Goal: Task Accomplishment & Management: Manage account settings

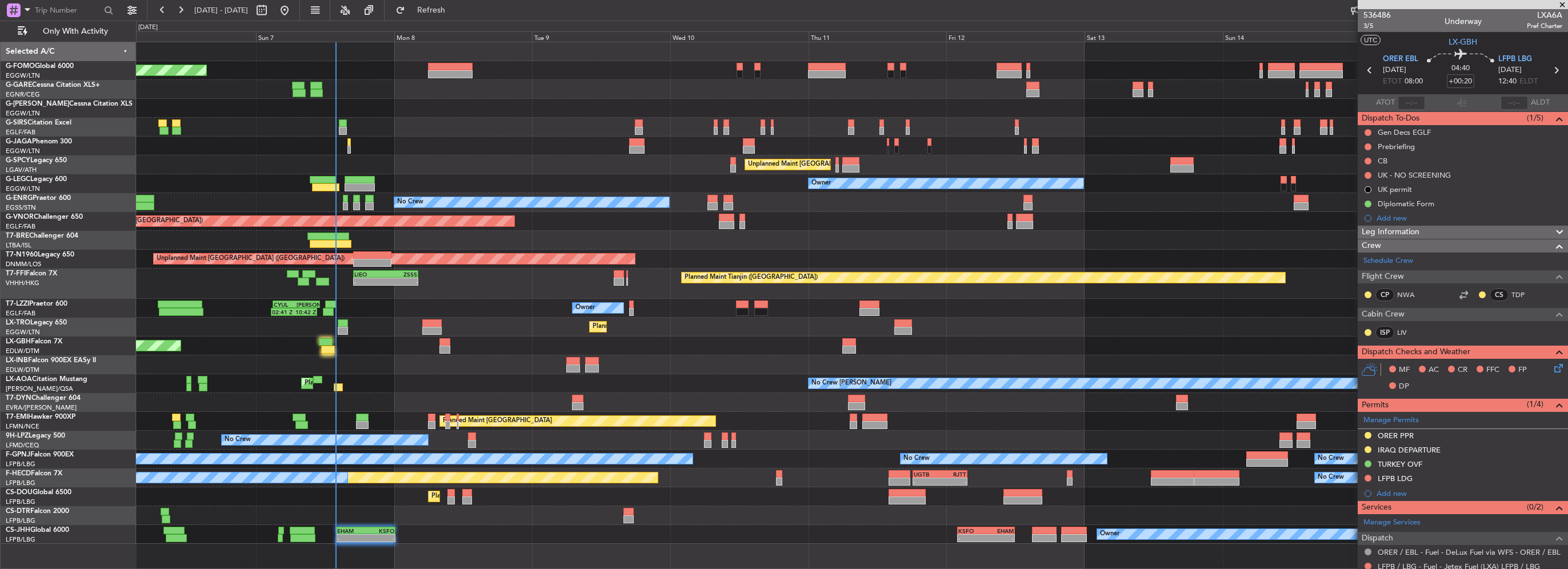
scroll to position [114, 0]
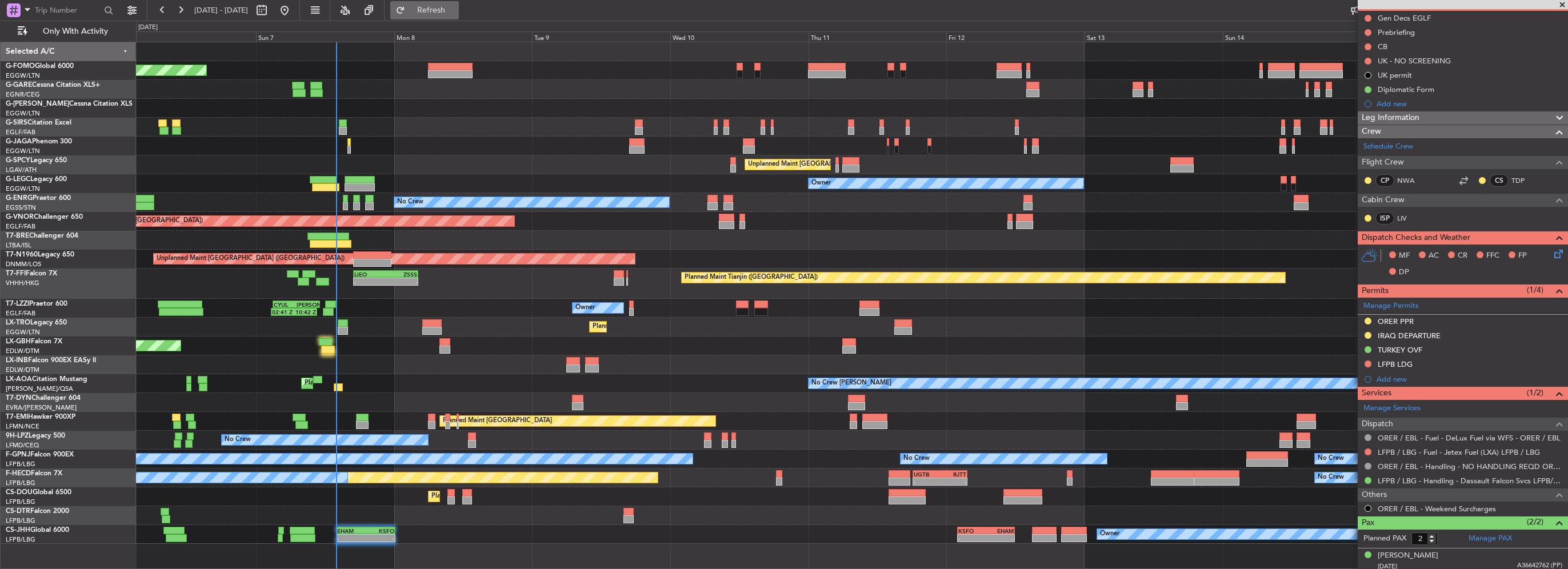
click at [455, 8] on span "Refresh" at bounding box center [431, 10] width 48 height 8
click at [455, 10] on span "Refresh" at bounding box center [431, 10] width 48 height 8
click at [465, 19] on fb-refresh-button "Refresh" at bounding box center [424, 10] width 80 height 20
click at [455, 14] on span "Refresh" at bounding box center [431, 10] width 48 height 8
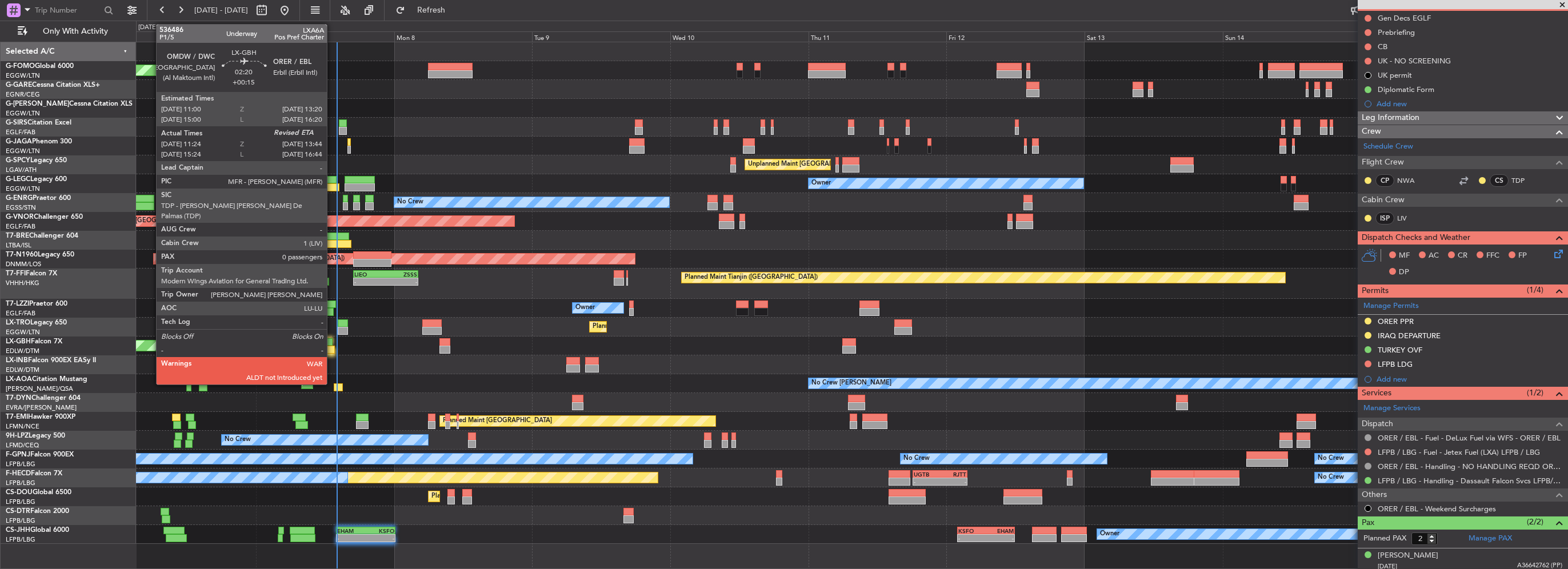
click at [332, 349] on div at bounding box center [328, 349] width 13 height 8
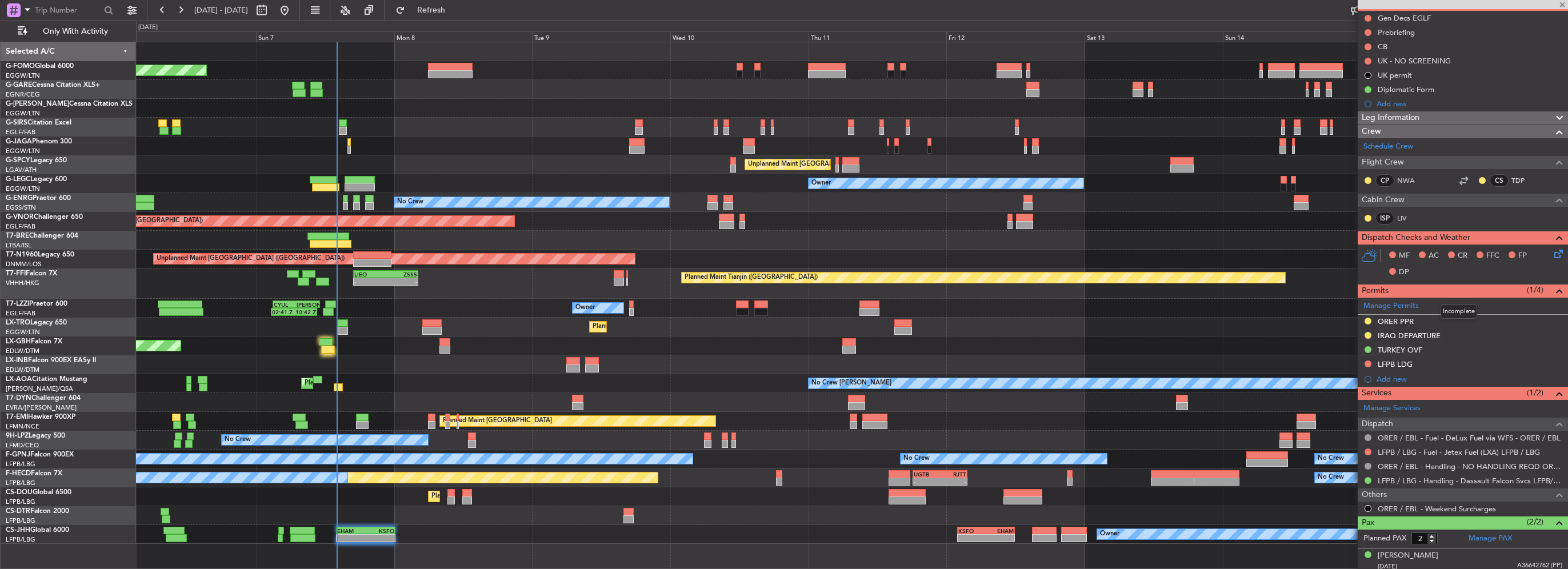
type input "+00:15"
type input "11:24"
type input "0"
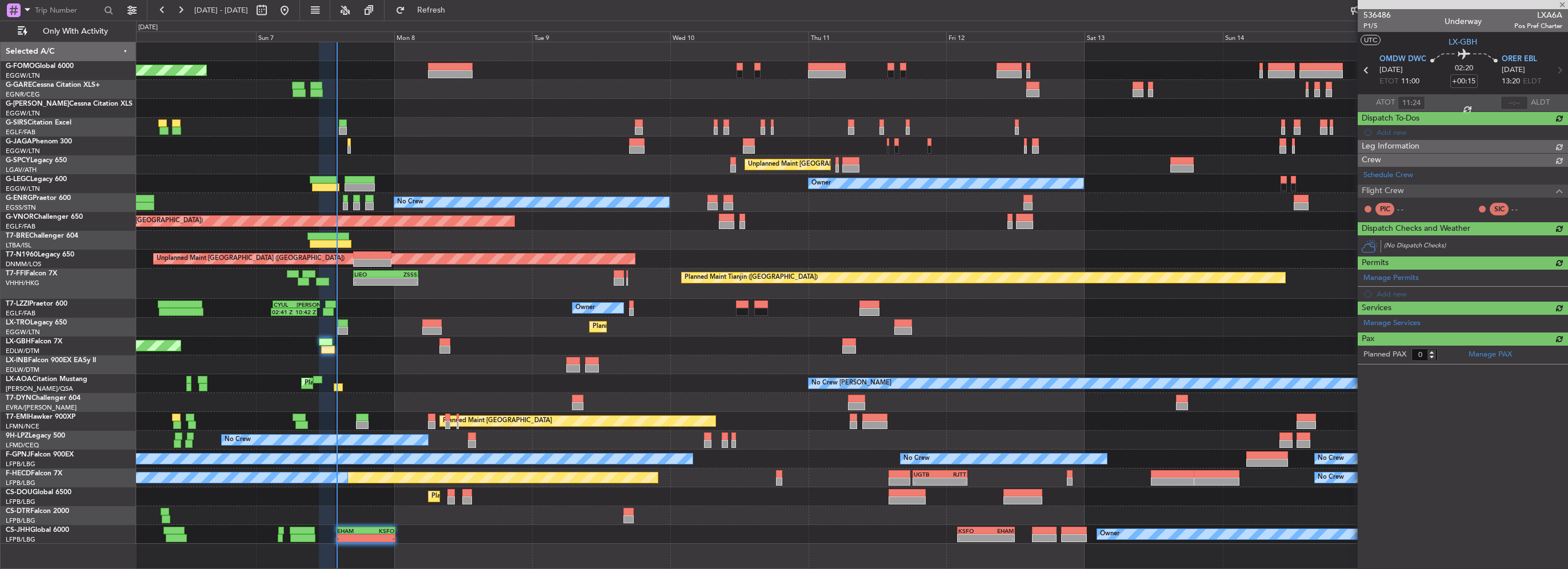
scroll to position [0, 0]
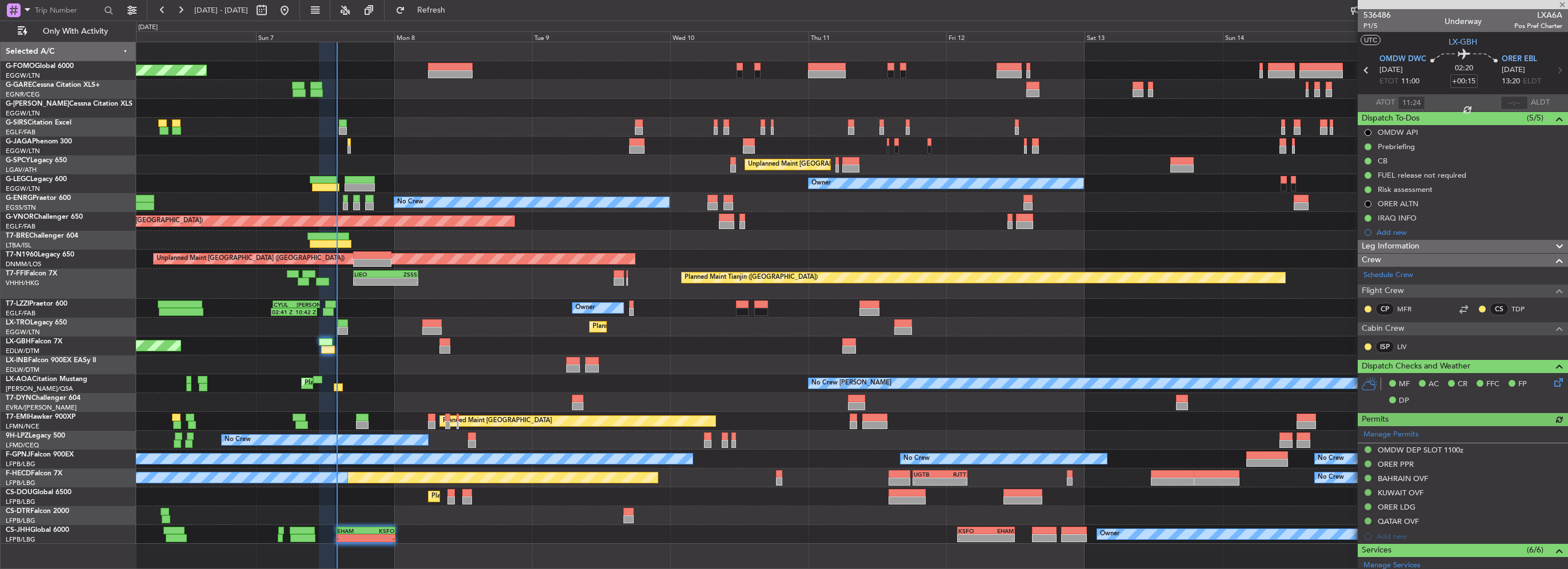
click at [1520, 100] on div at bounding box center [1514, 102] width 28 height 13
click at [1519, 100] on div at bounding box center [1514, 102] width 28 height 13
click at [1512, 101] on input "text" at bounding box center [1514, 102] width 28 height 13
type input "13:40"
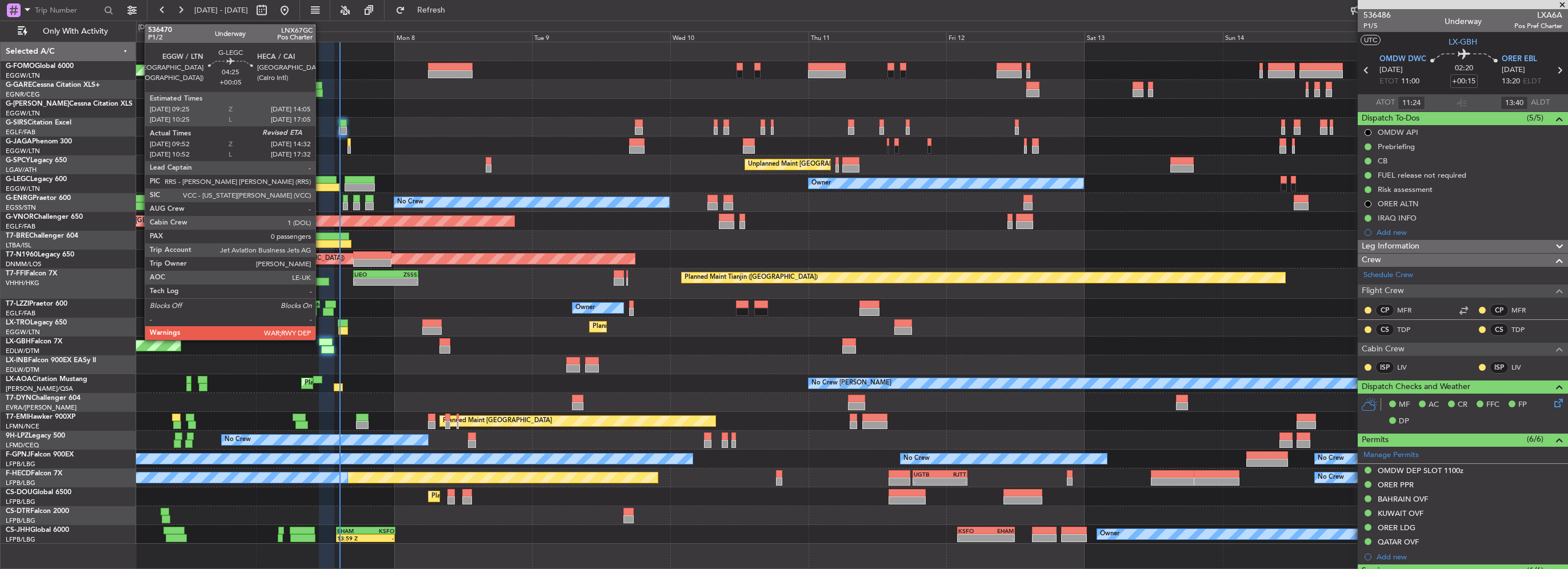
click at [321, 189] on div at bounding box center [325, 187] width 27 height 8
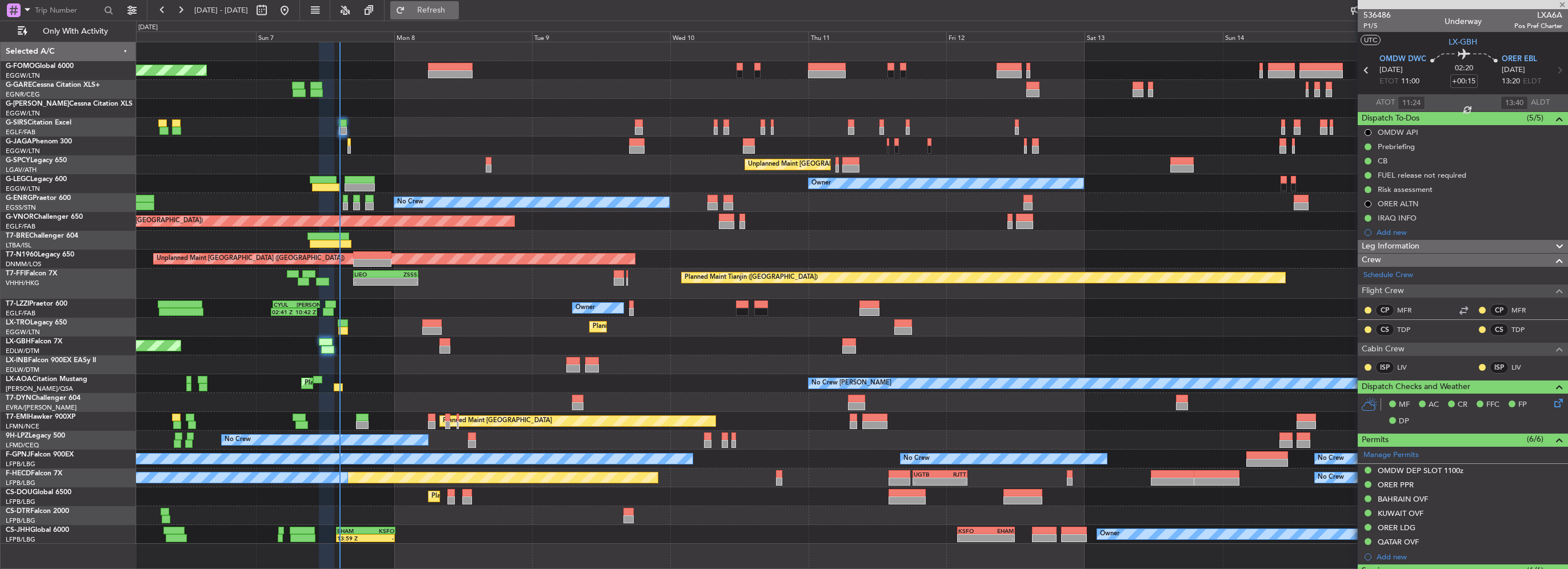
type input "+00:05"
type input "09:52"
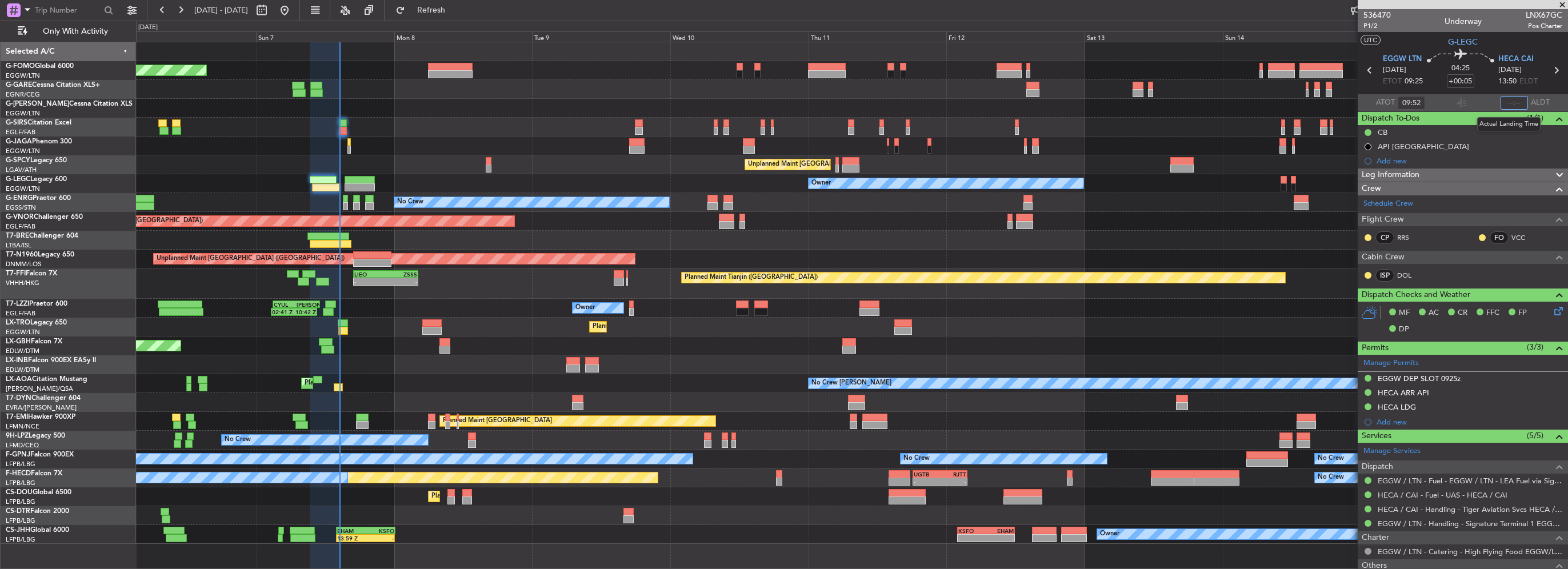
click at [1508, 103] on input "text" at bounding box center [1514, 102] width 28 height 13
type input "14:25"
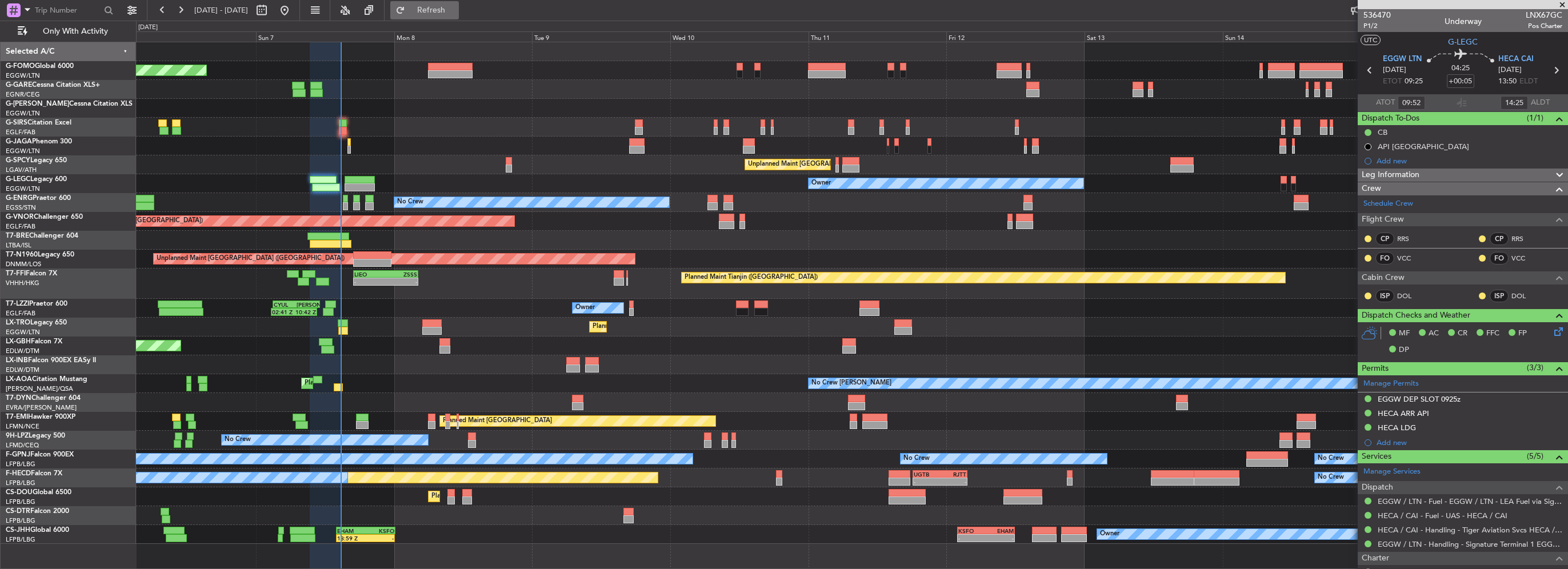
click at [455, 13] on span "Refresh" at bounding box center [431, 10] width 48 height 8
click at [455, 7] on span "Refresh" at bounding box center [431, 10] width 48 height 8
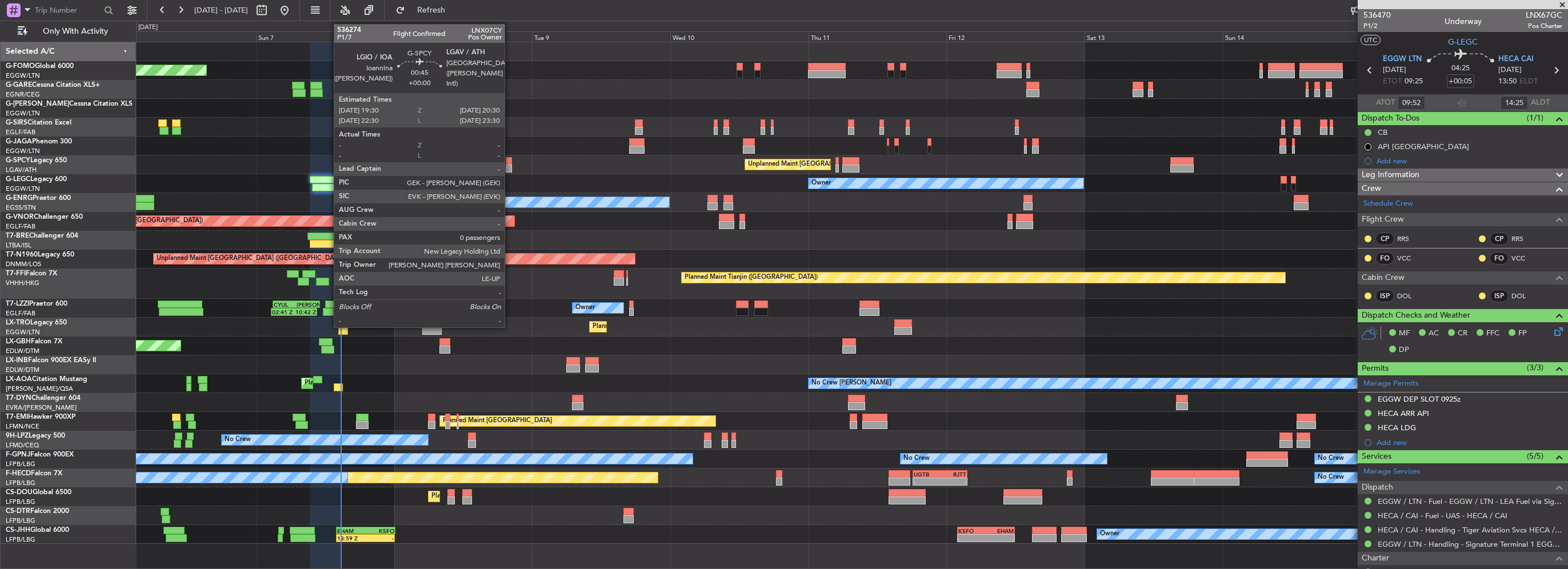
click at [510, 167] on div at bounding box center [509, 168] width 6 height 8
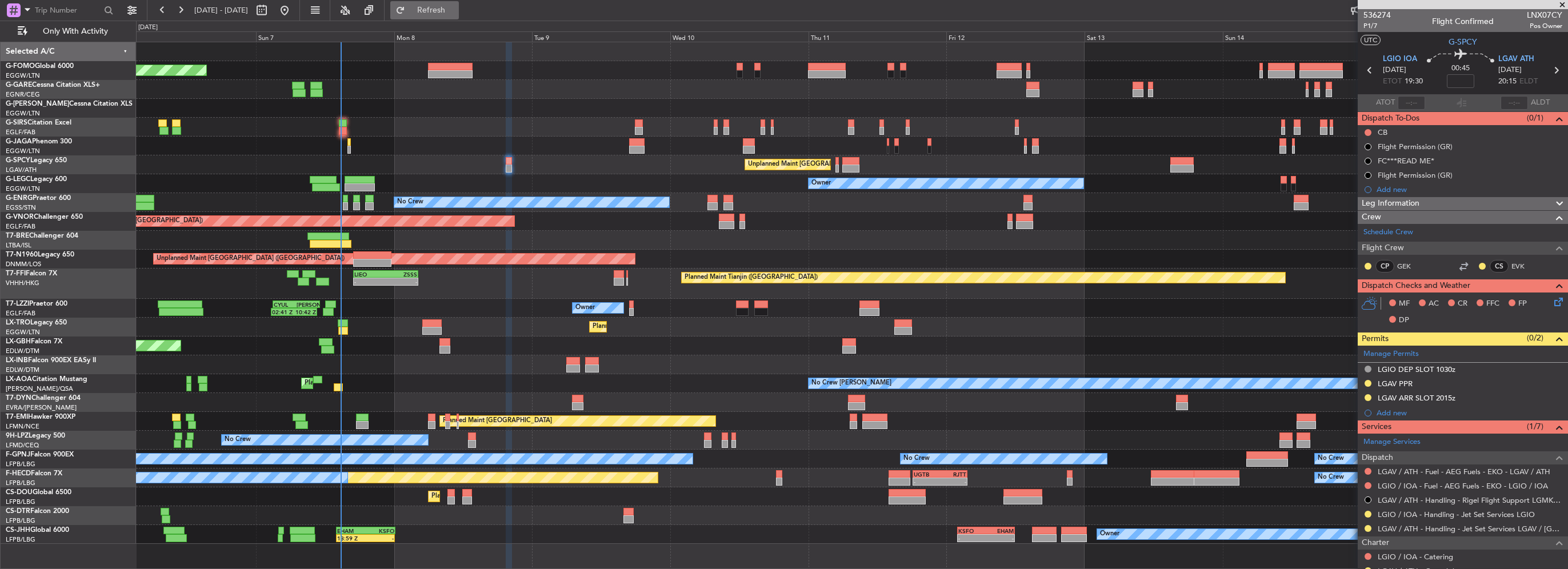
click at [455, 10] on span "Refresh" at bounding box center [431, 10] width 48 height 8
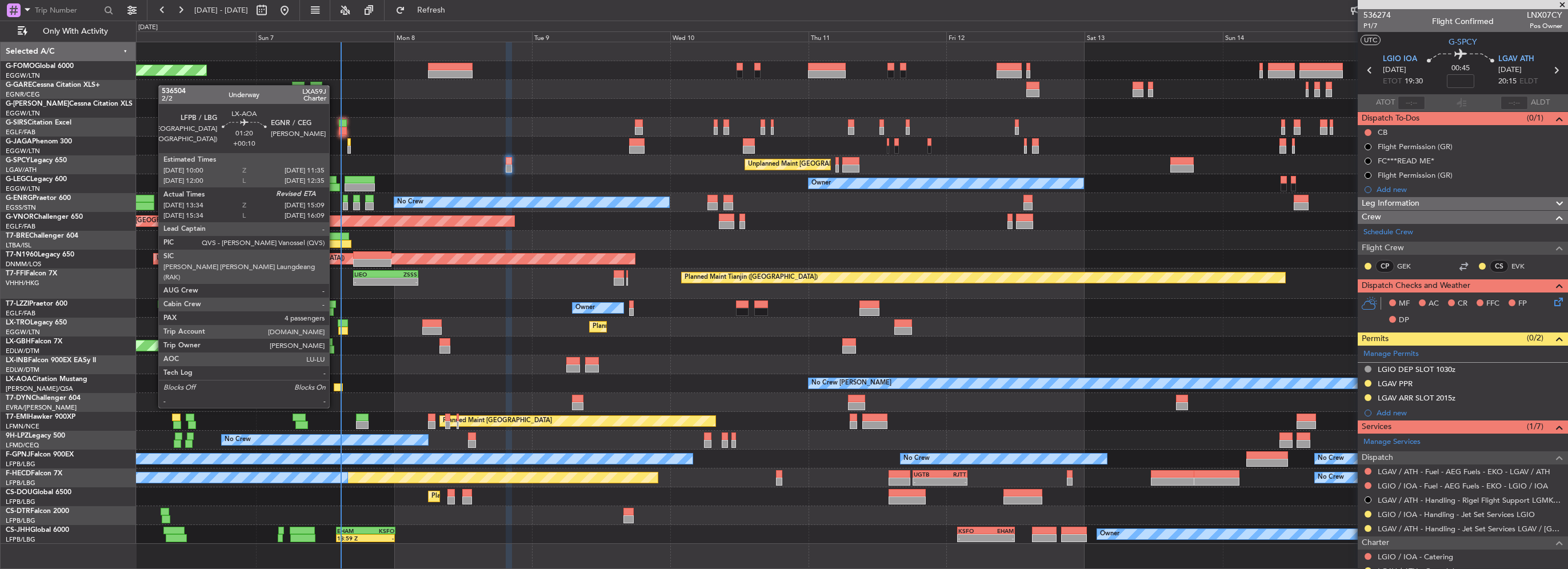
click at [334, 386] on div at bounding box center [338, 387] width 9 height 8
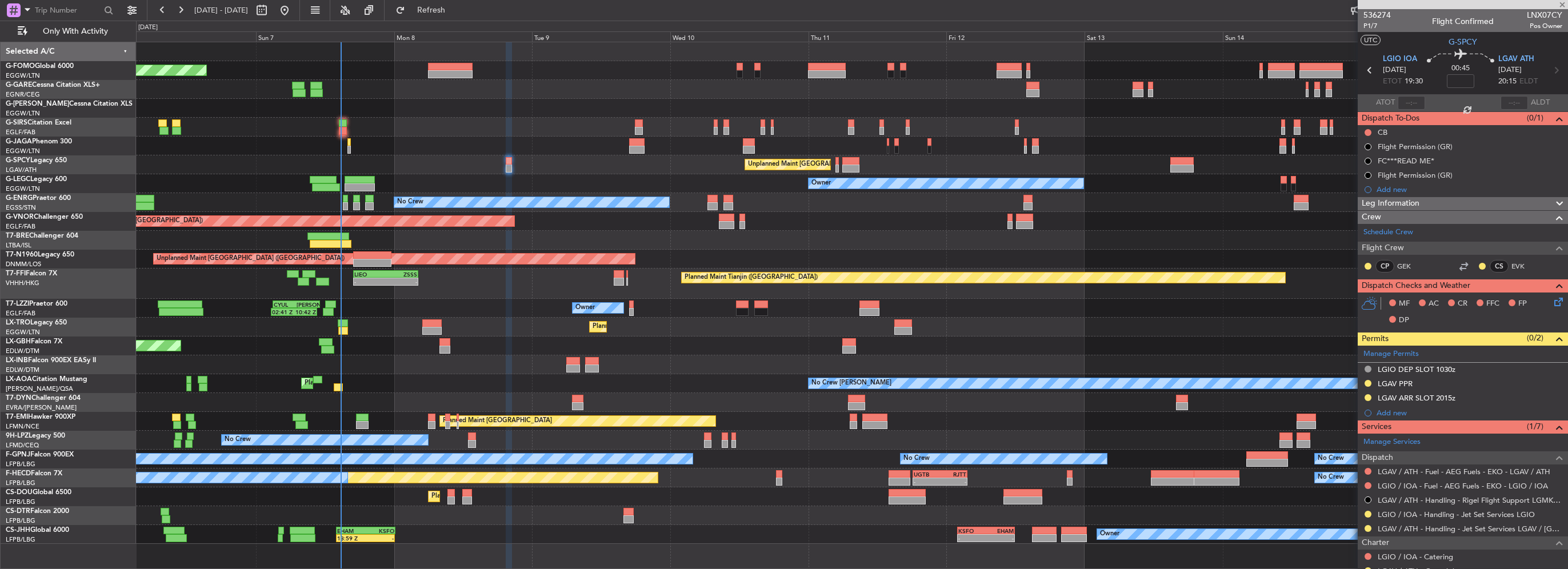
type input "+00:10"
type input "13:44"
type input "4"
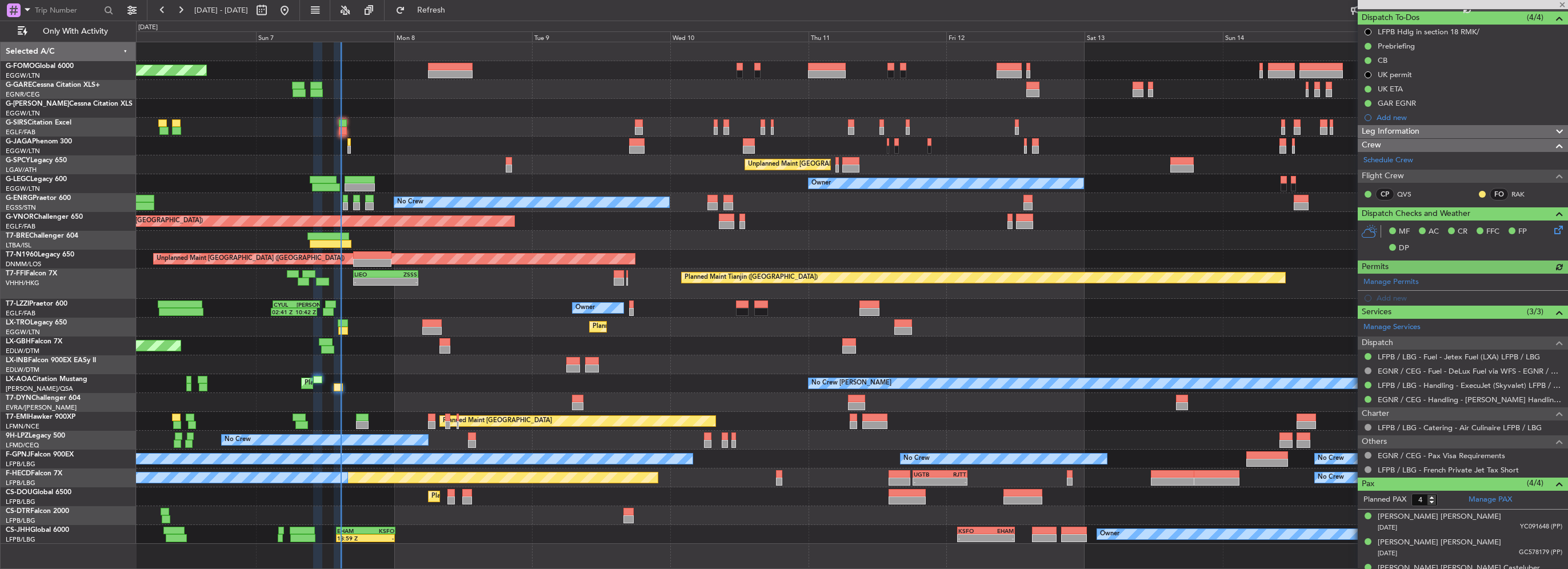
scroll to position [141, 0]
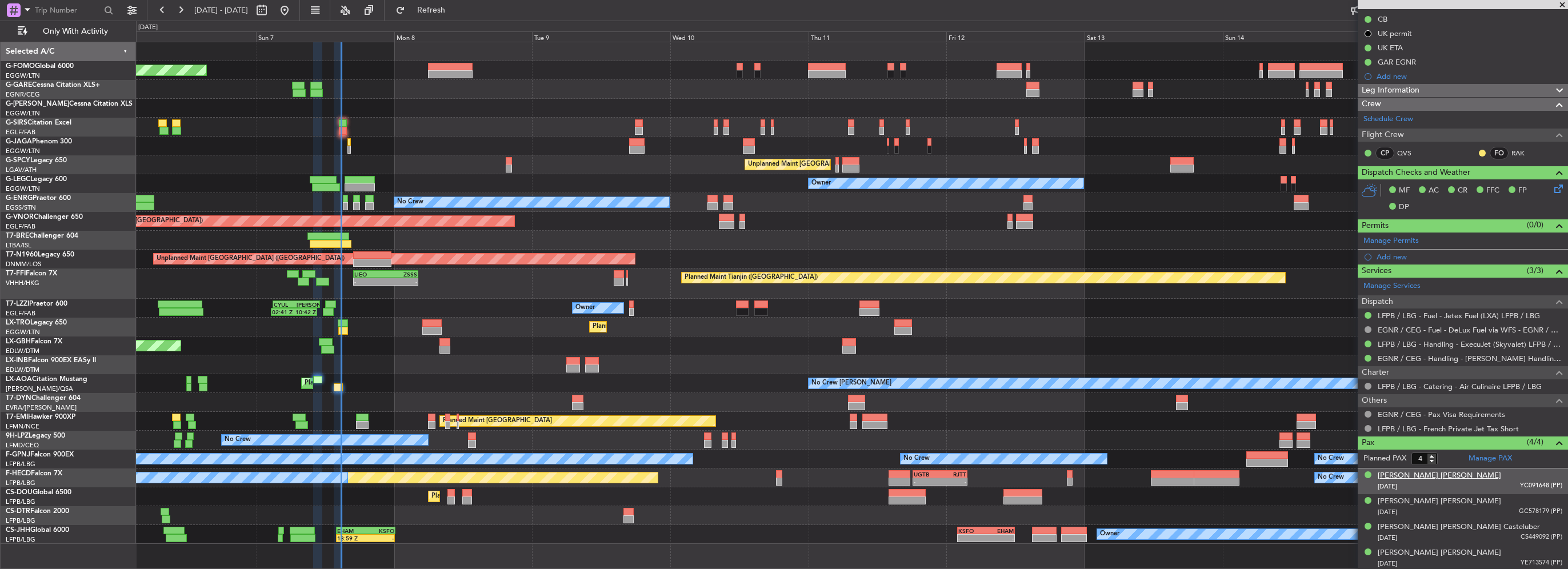
click at [1407, 470] on div "[PERSON_NAME] [PERSON_NAME]" at bounding box center [1439, 476] width 124 height 12
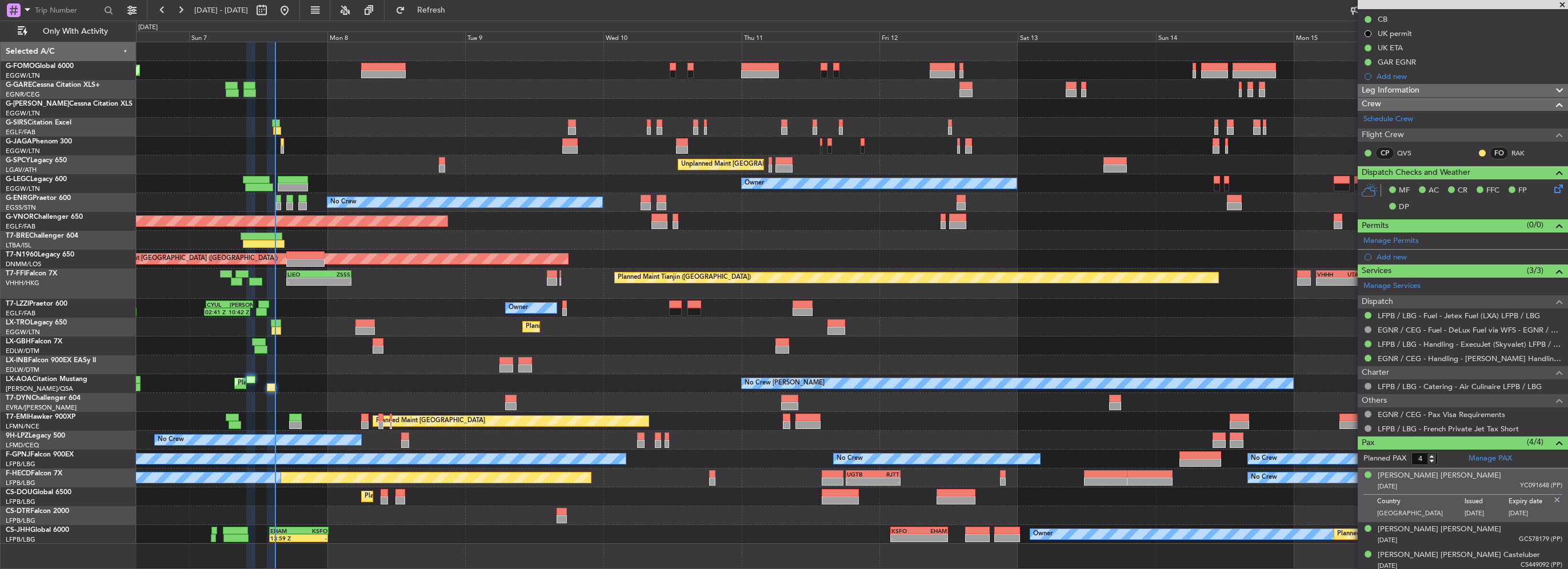
click at [378, 520] on div at bounding box center [852, 515] width 1432 height 19
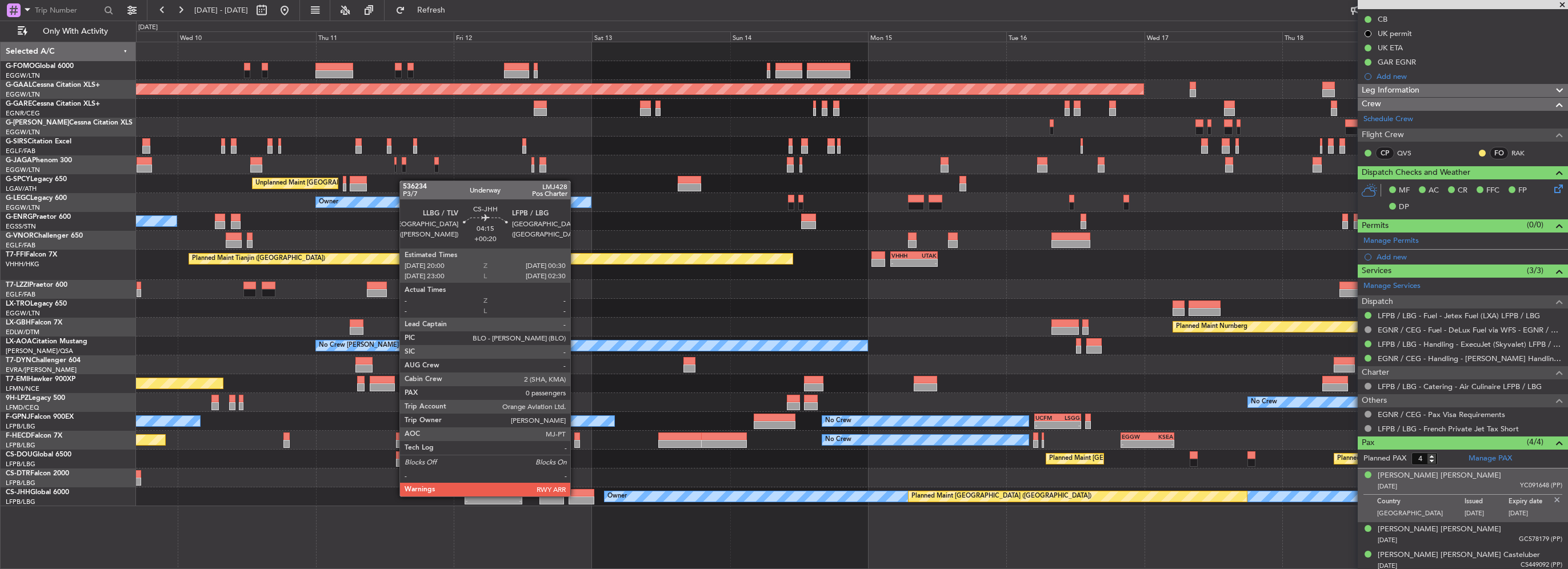
click at [576, 495] on div at bounding box center [581, 493] width 26 height 8
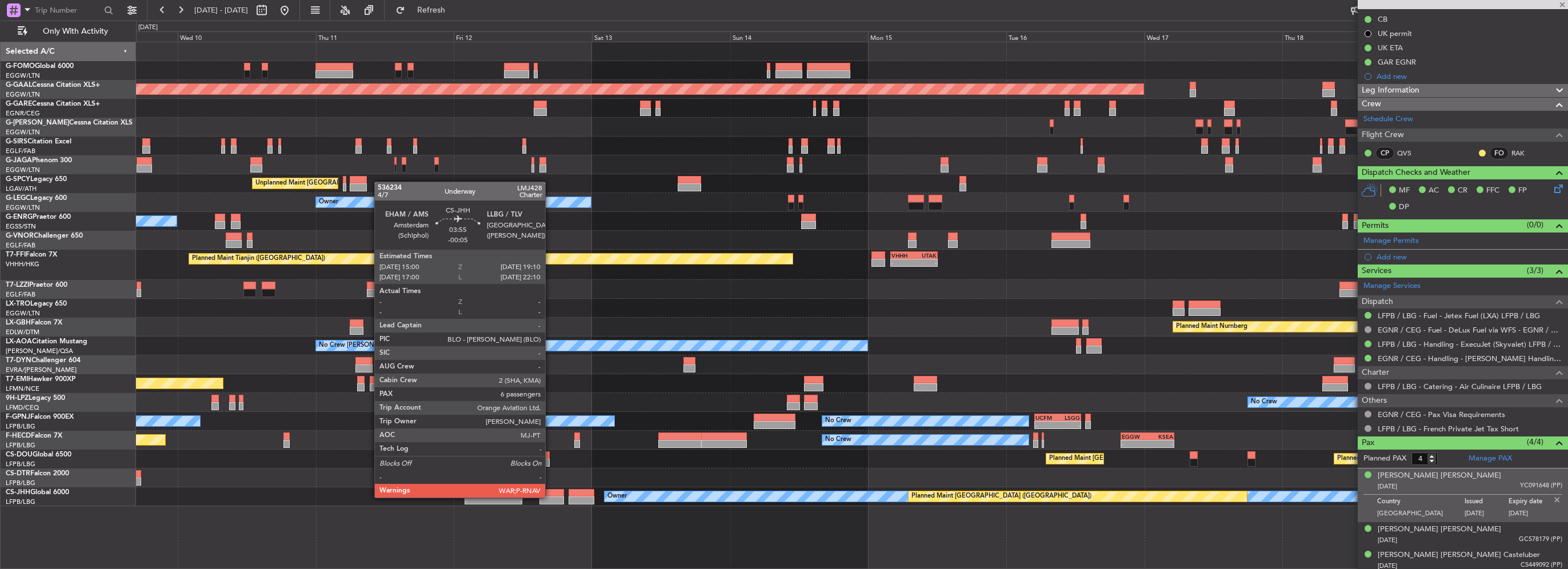
type input "+00:20"
type input "0"
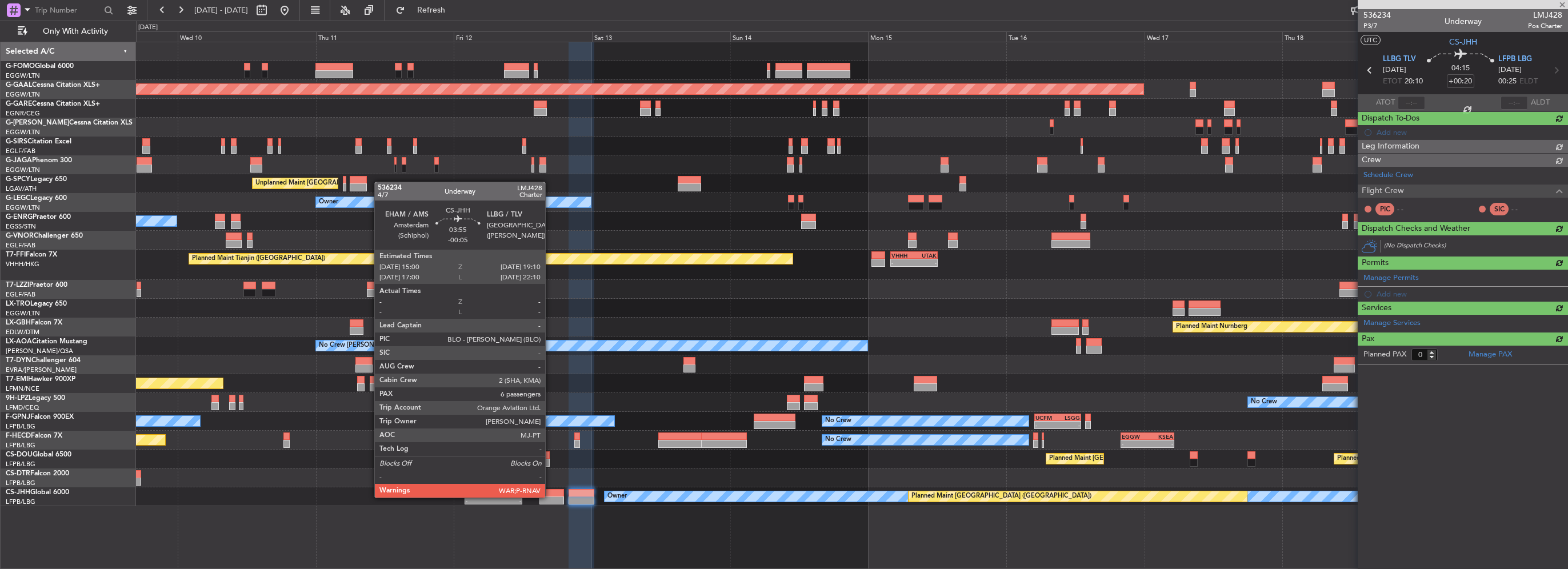
scroll to position [0, 0]
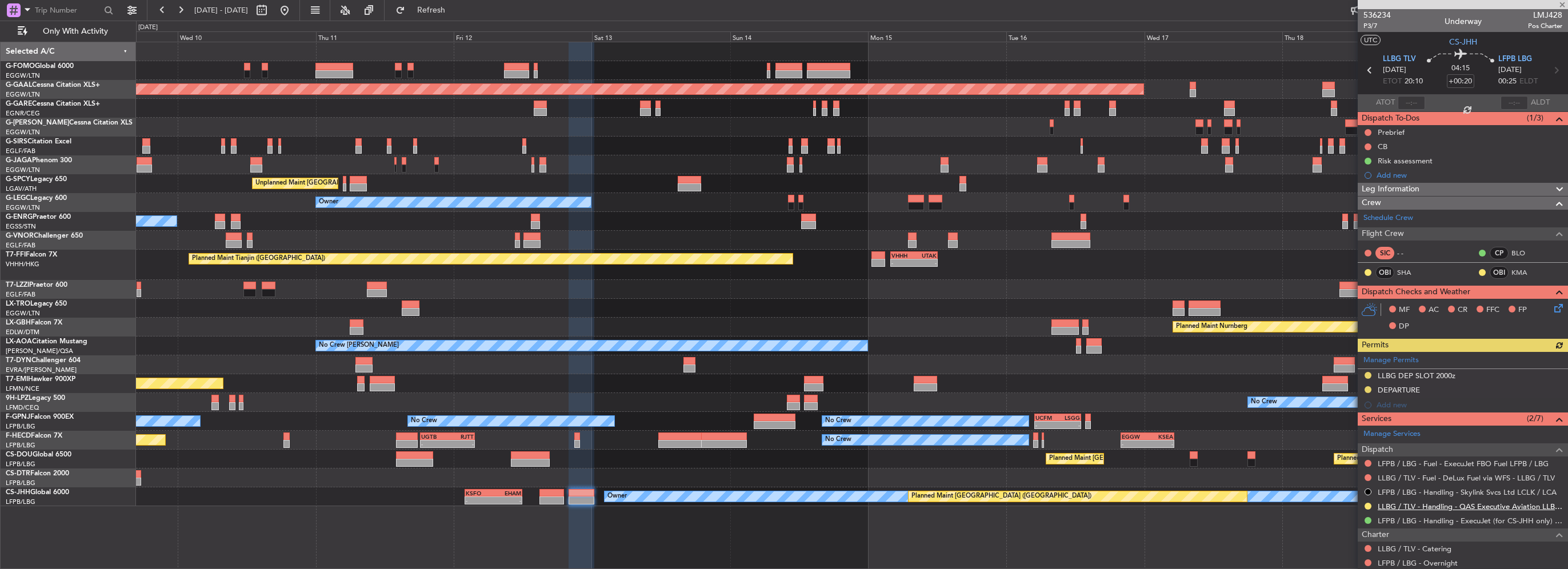
click at [1417, 502] on link "LLBG / TLV - Handling - QAS Executive Aviation LLBG / TLV" at bounding box center [1470, 506] width 184 height 10
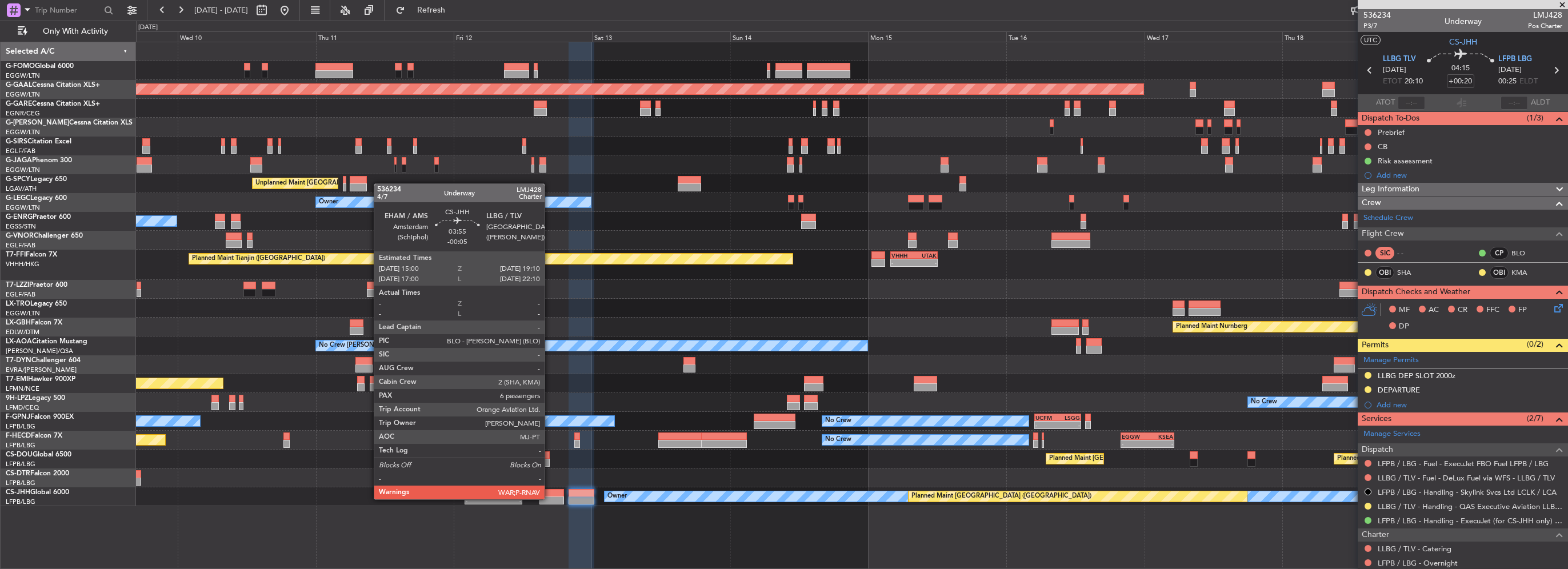
click at [550, 498] on div at bounding box center [551, 501] width 24 height 8
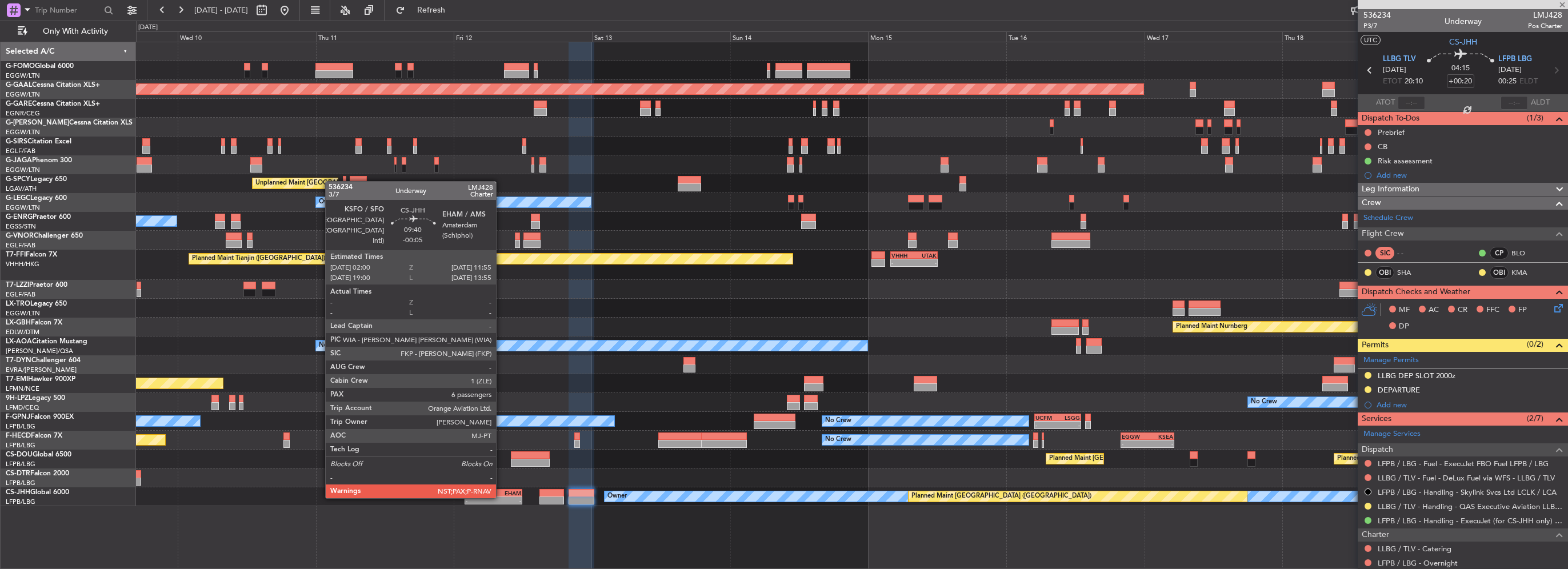
type input "-00:05"
type input "6"
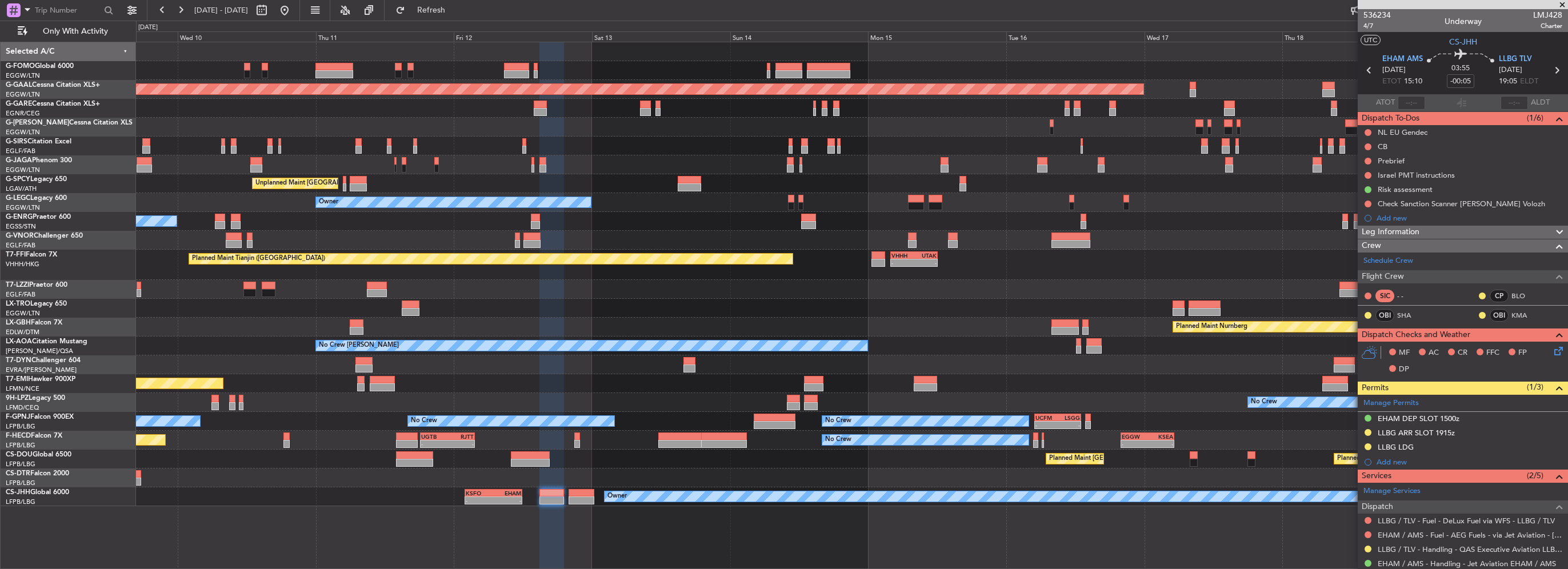
click at [823, 381] on div "Planned Maint Dusseldorf Unplanned Maint [GEOGRAPHIC_DATA] ([PERSON_NAME] Intl)…" at bounding box center [852, 274] width 1432 height 464
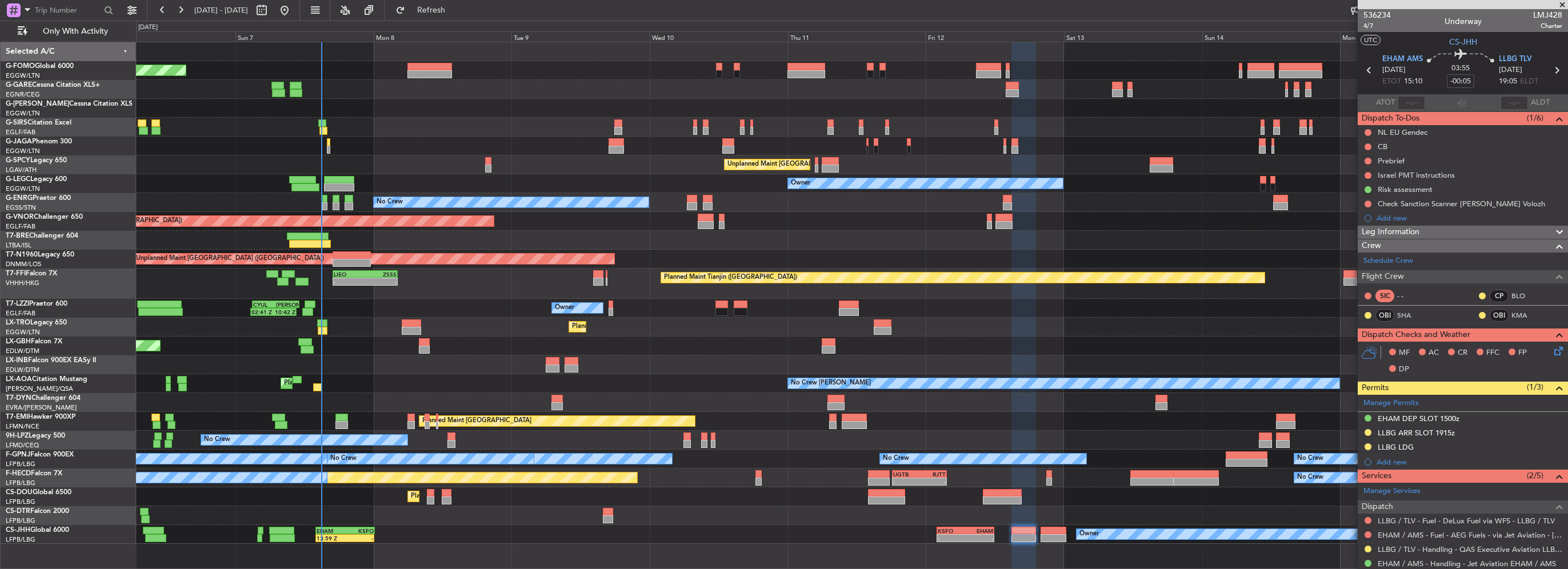
scroll to position [271, 0]
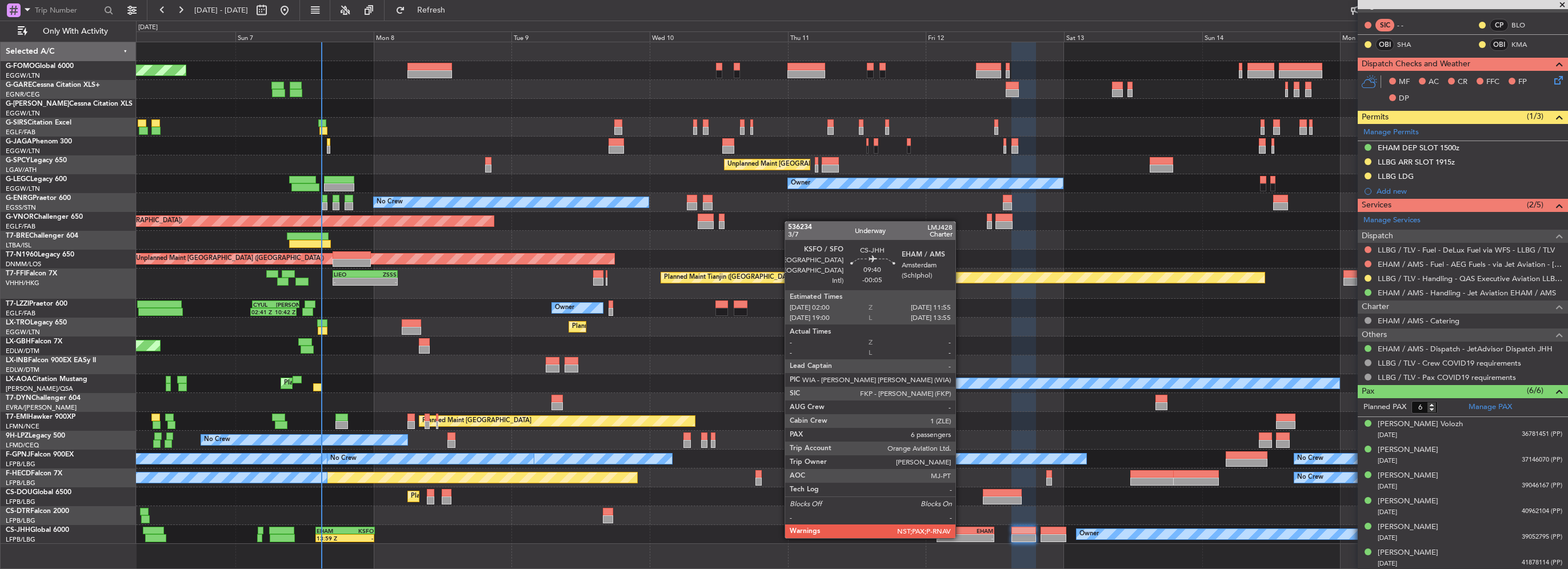
click at [960, 537] on div "-" at bounding box center [951, 538] width 28 height 7
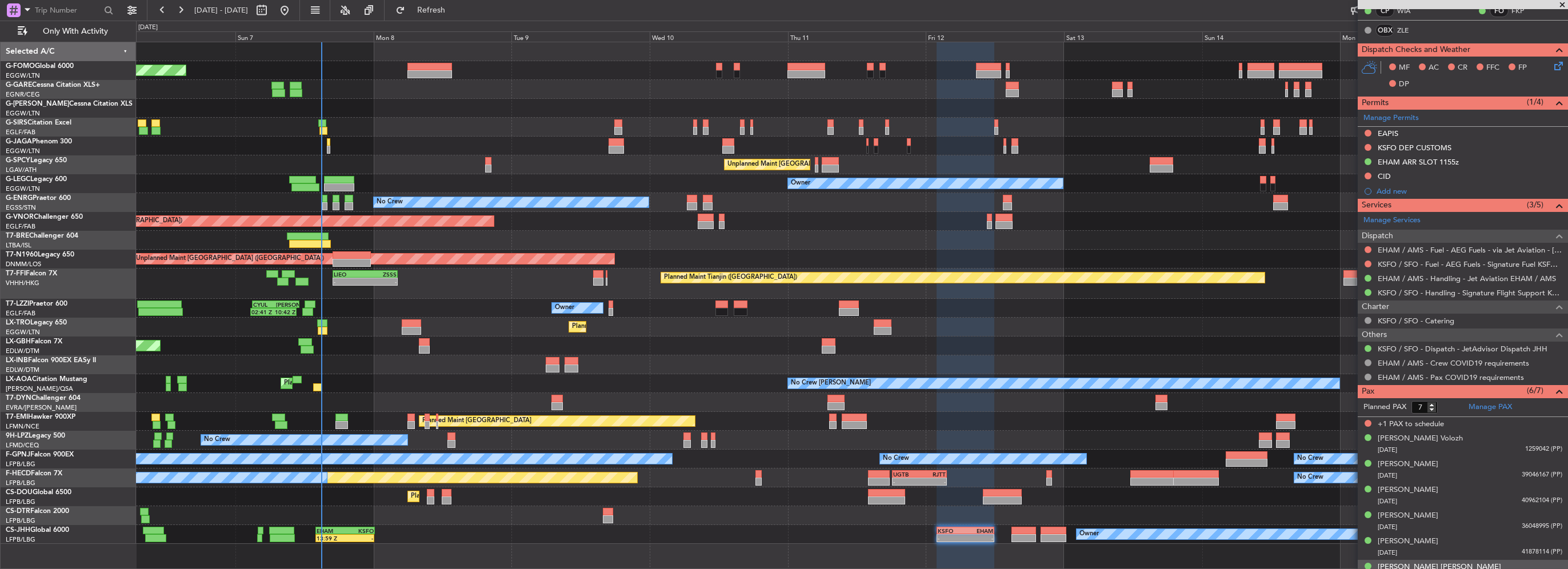
scroll to position [300, 0]
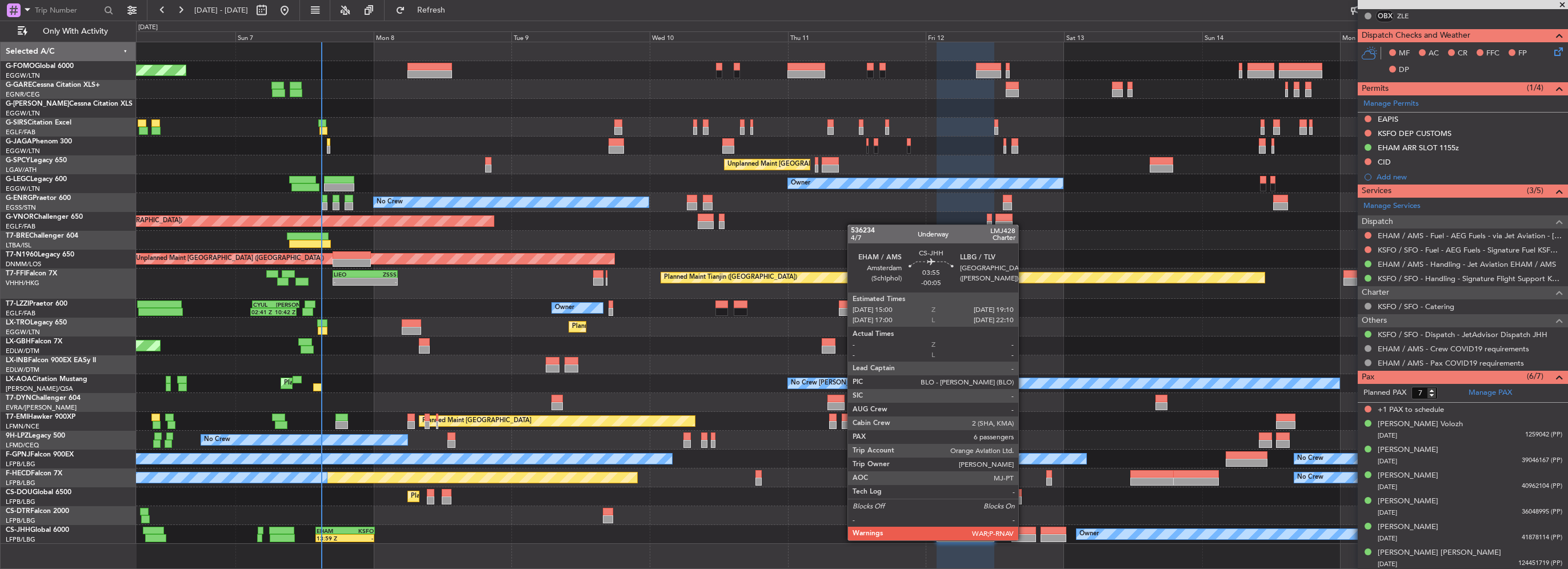
click at [1023, 540] on div at bounding box center [1023, 538] width 24 height 8
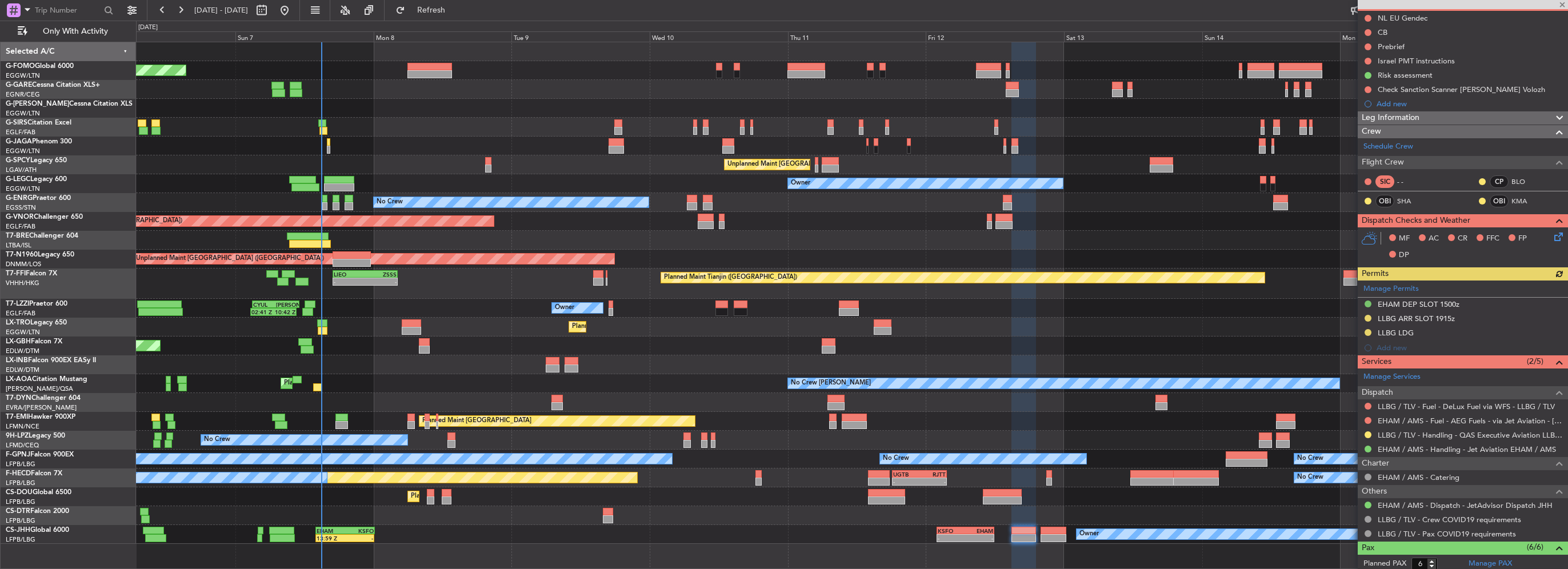
scroll to position [271, 0]
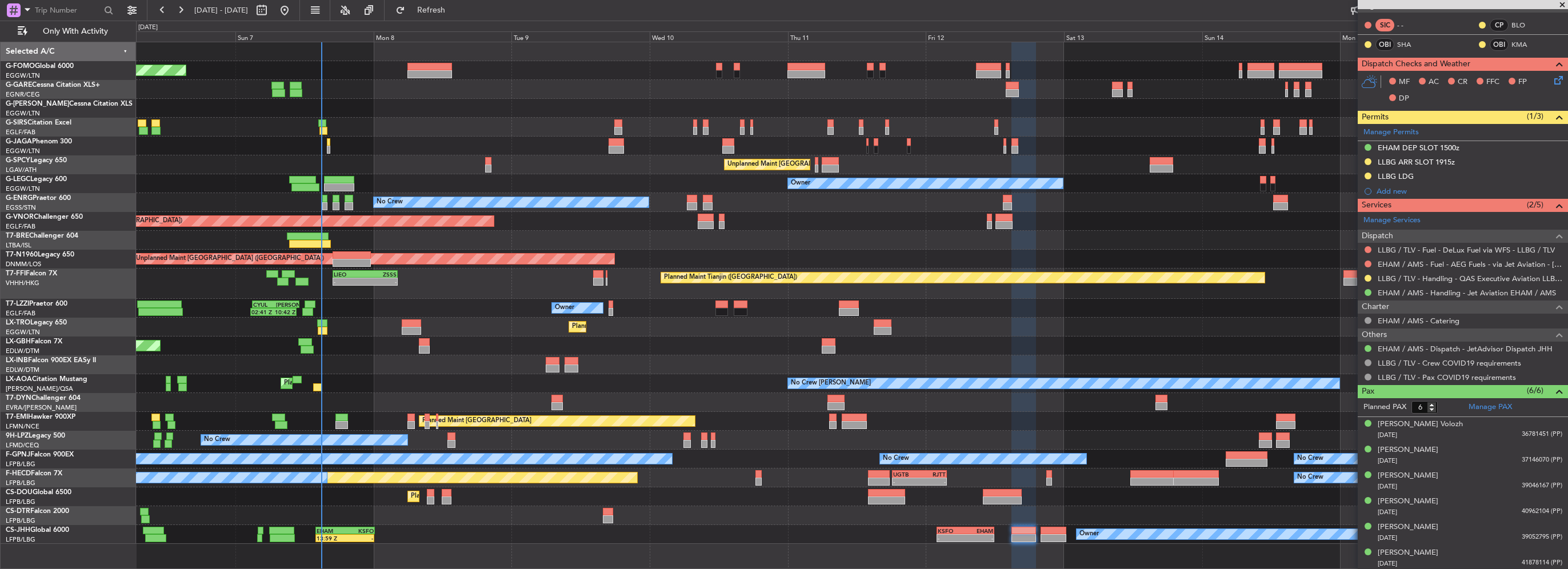
click at [970, 544] on div "Planned Maint London (Luton) Owner Planned Maint London (Farnborough) Unplanned…" at bounding box center [852, 305] width 1432 height 527
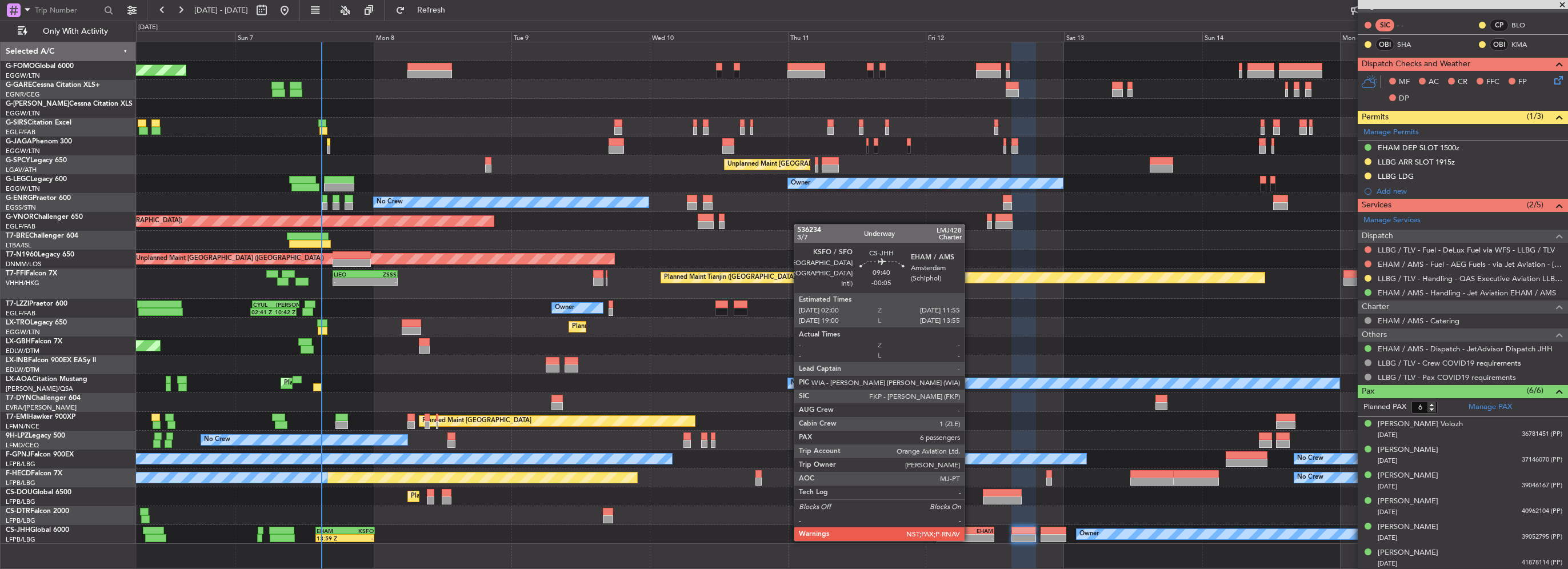
click at [970, 540] on div "-" at bounding box center [979, 538] width 28 height 7
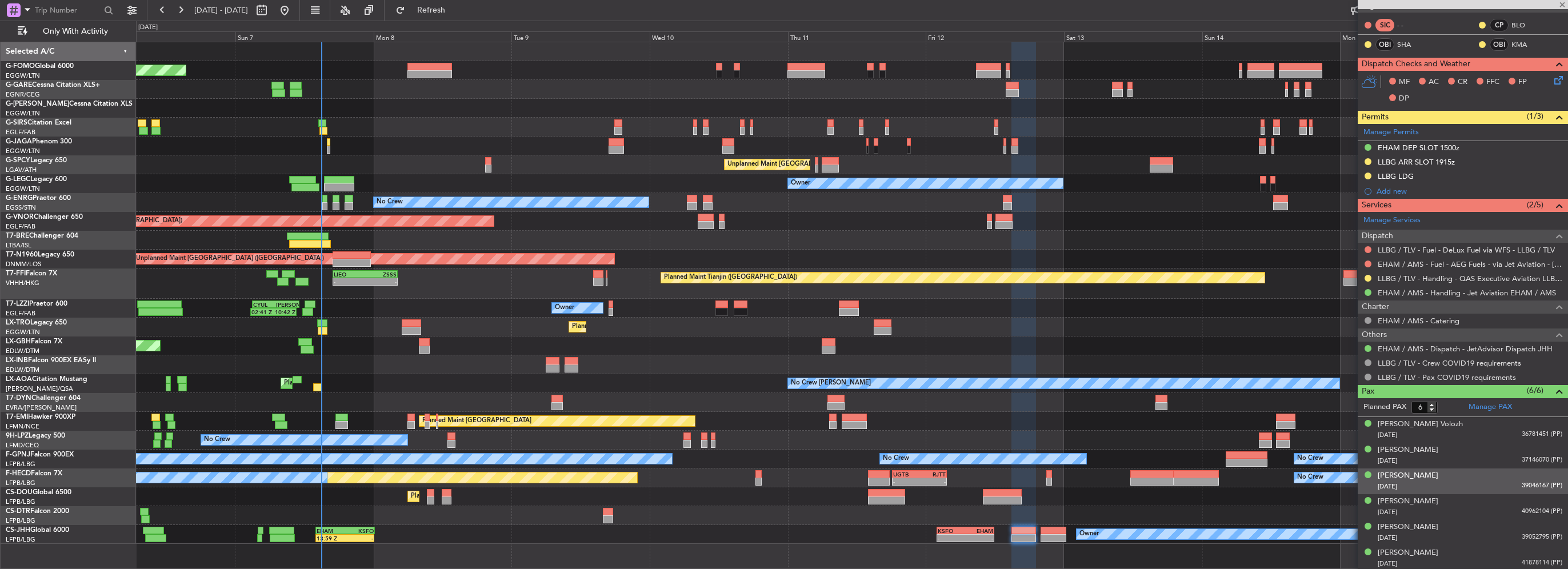
type input "7"
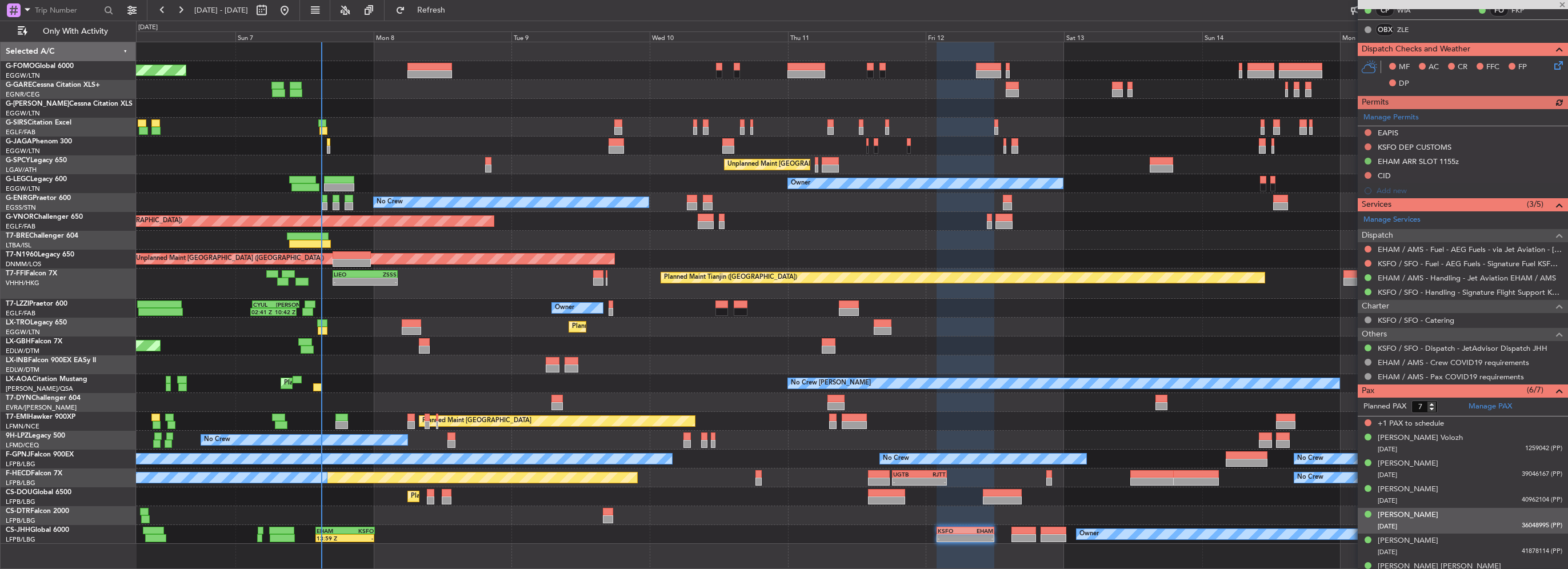
scroll to position [300, 0]
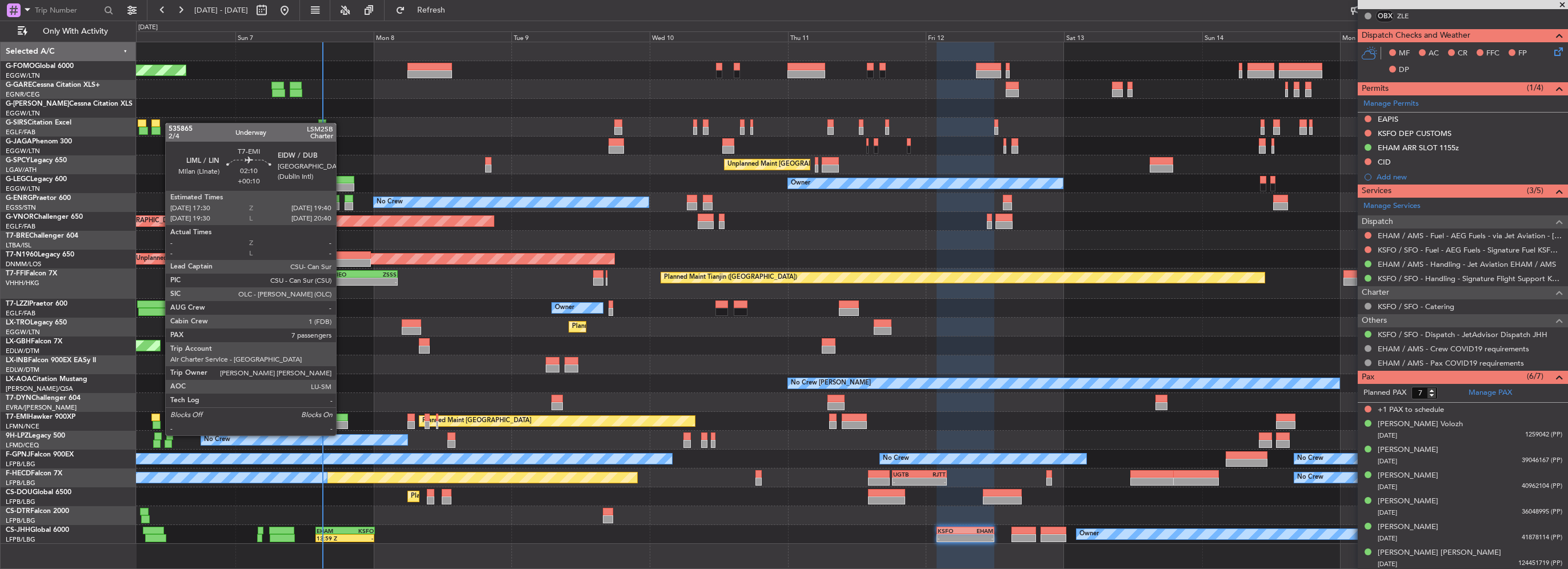
click at [341, 424] on div at bounding box center [342, 425] width 13 height 8
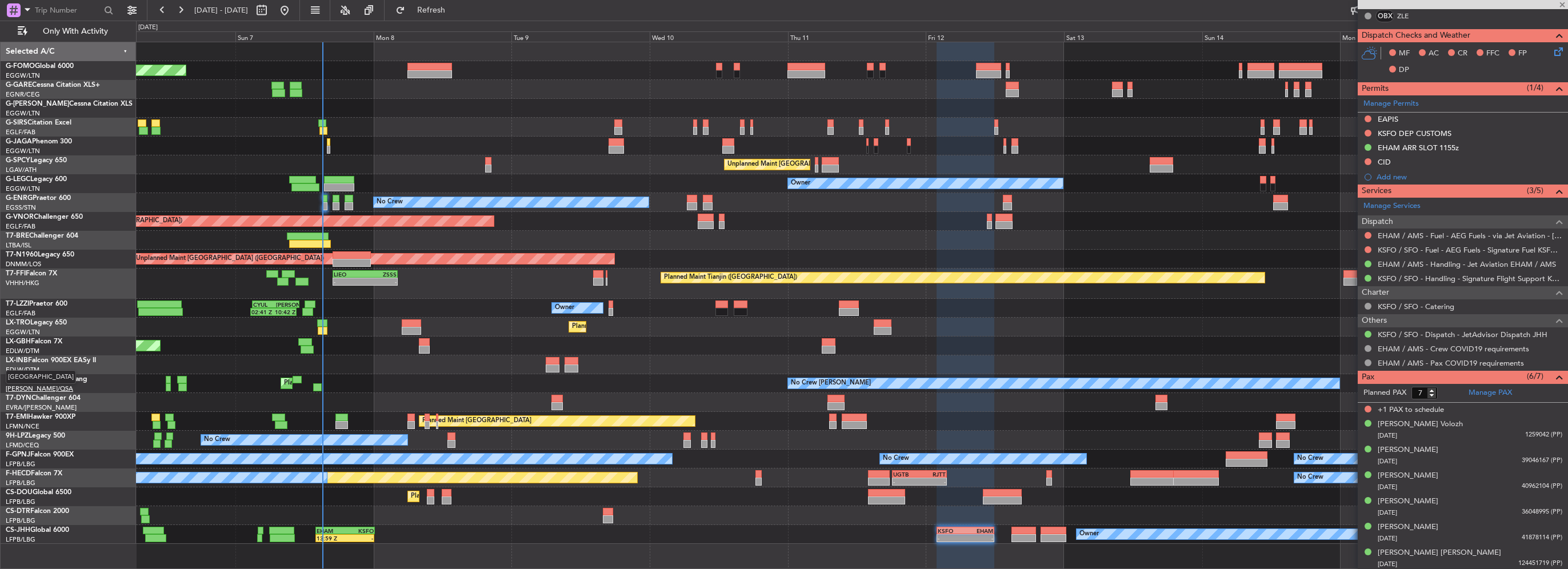
type input "+00:10"
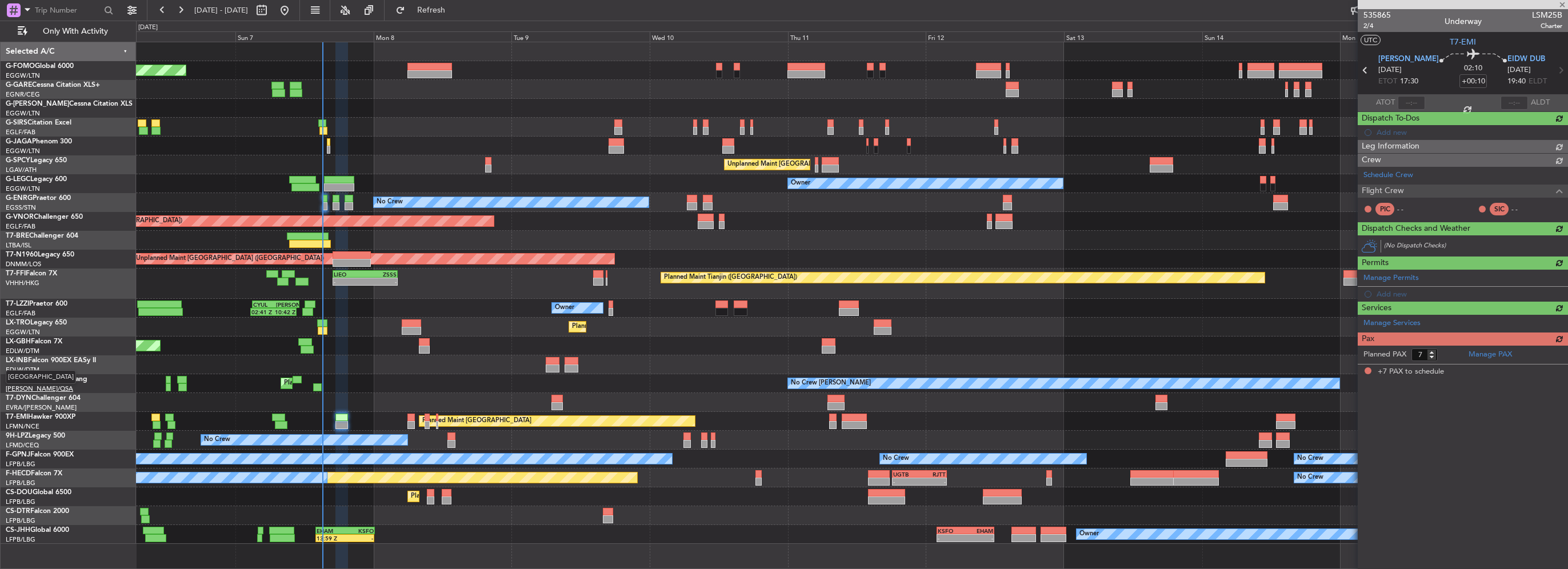
scroll to position [0, 0]
